Goal: Check status

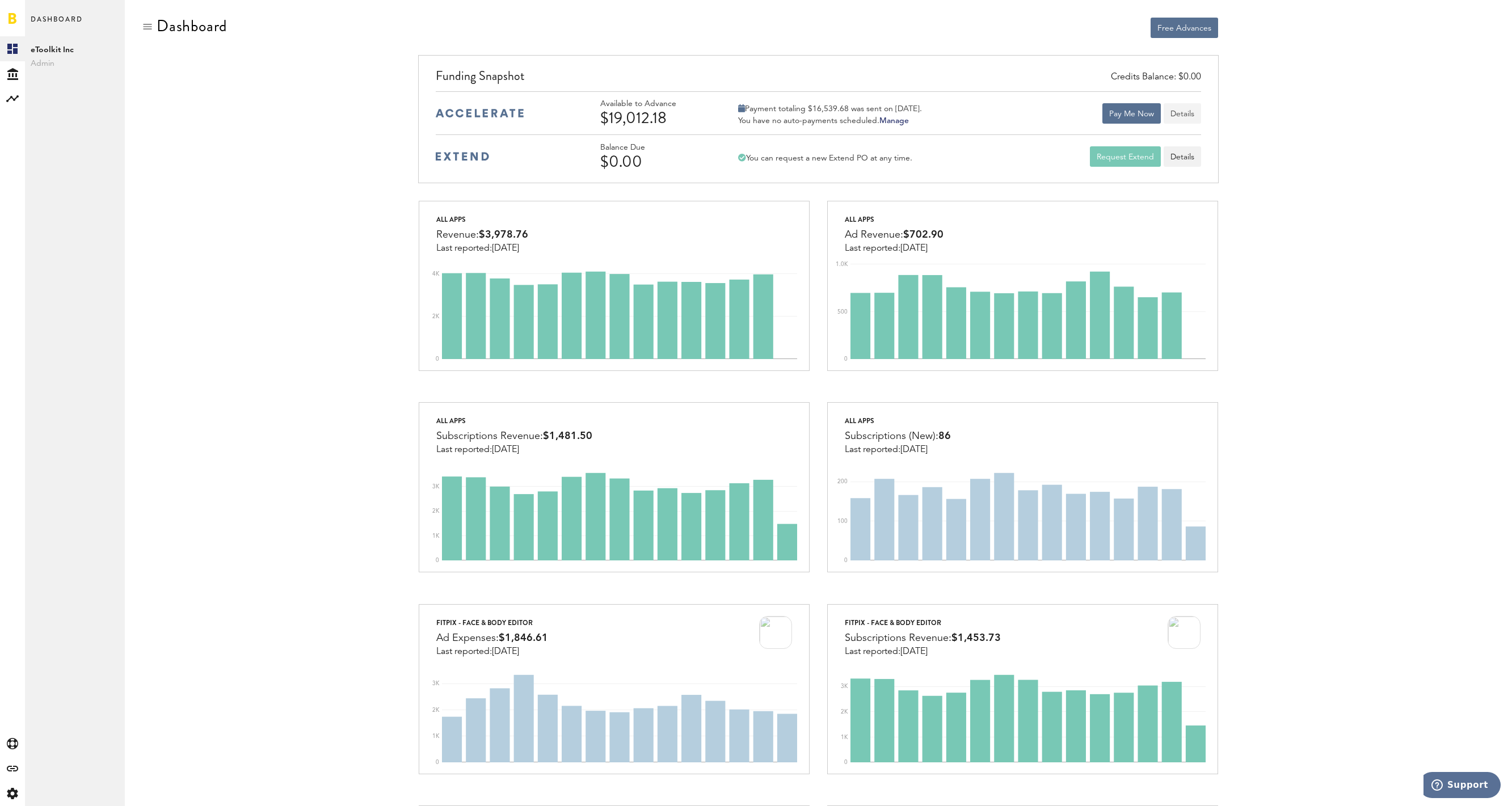
click at [1188, 116] on button "Details" at bounding box center [1182, 114] width 38 height 20
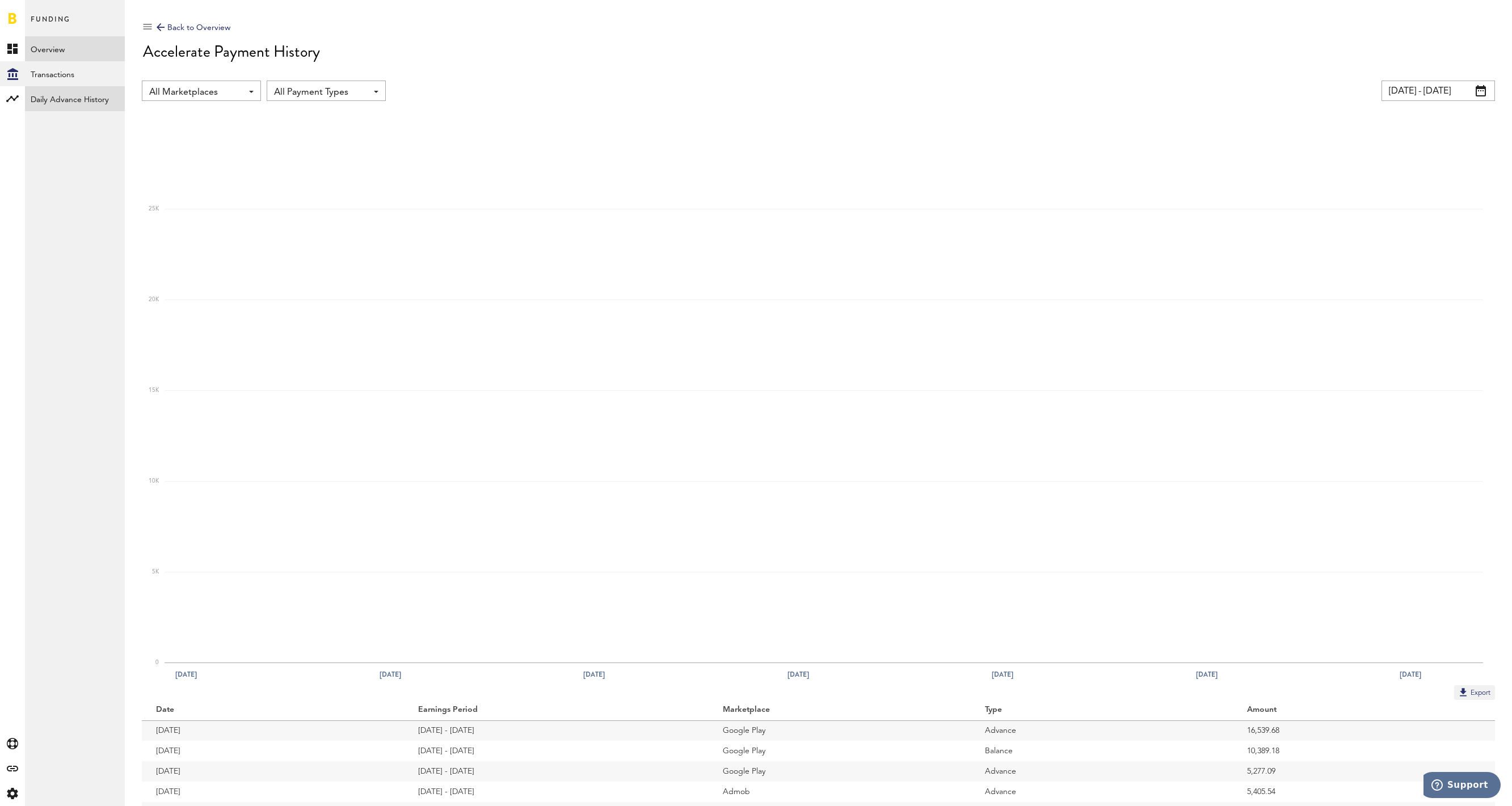
click at [79, 102] on link "Daily Advance History" at bounding box center [74, 99] width 100 height 25
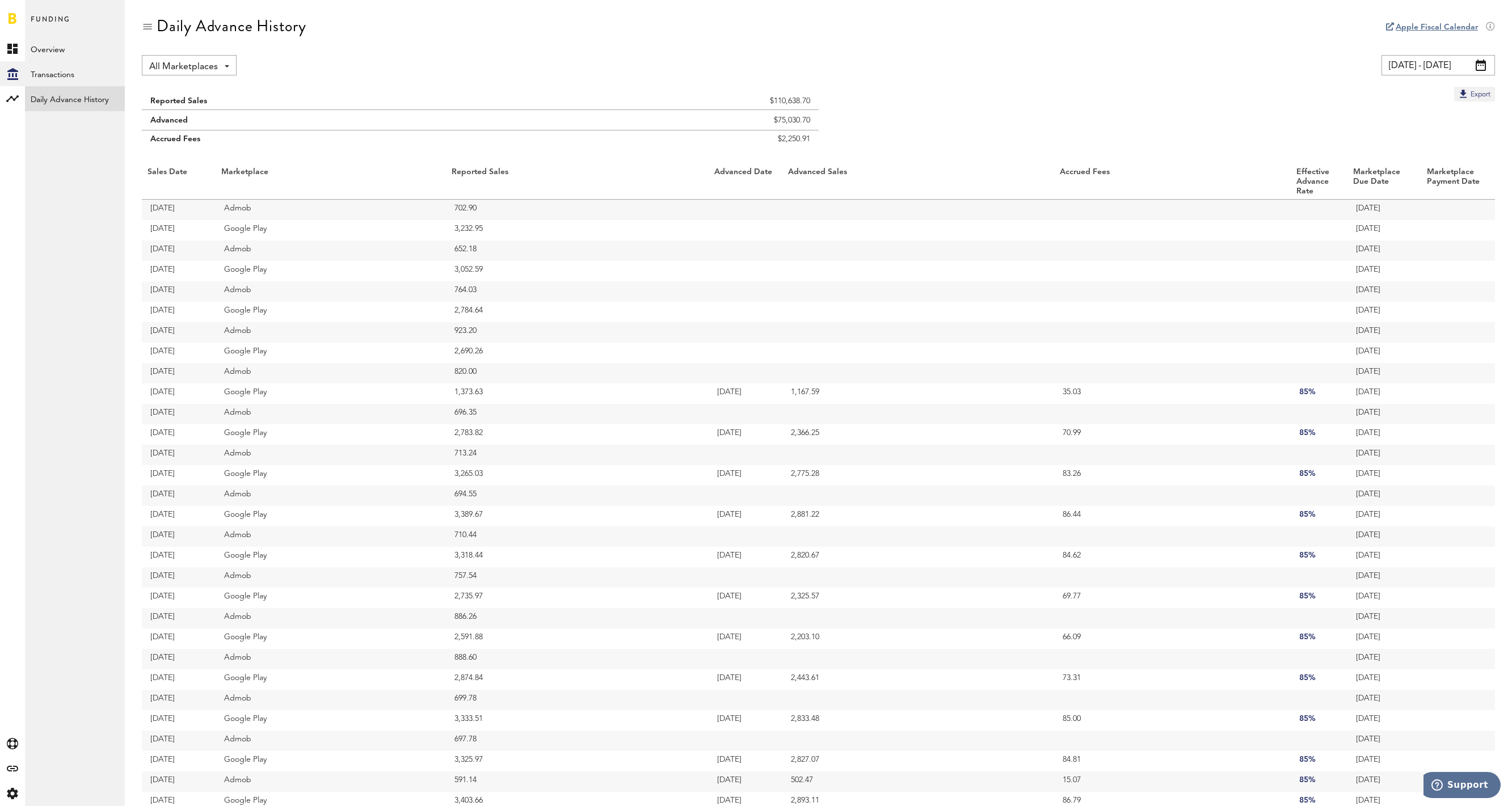
click at [10, 16] on link at bounding box center [13, 18] width 8 height 11
